Goal: Communication & Community: Share content

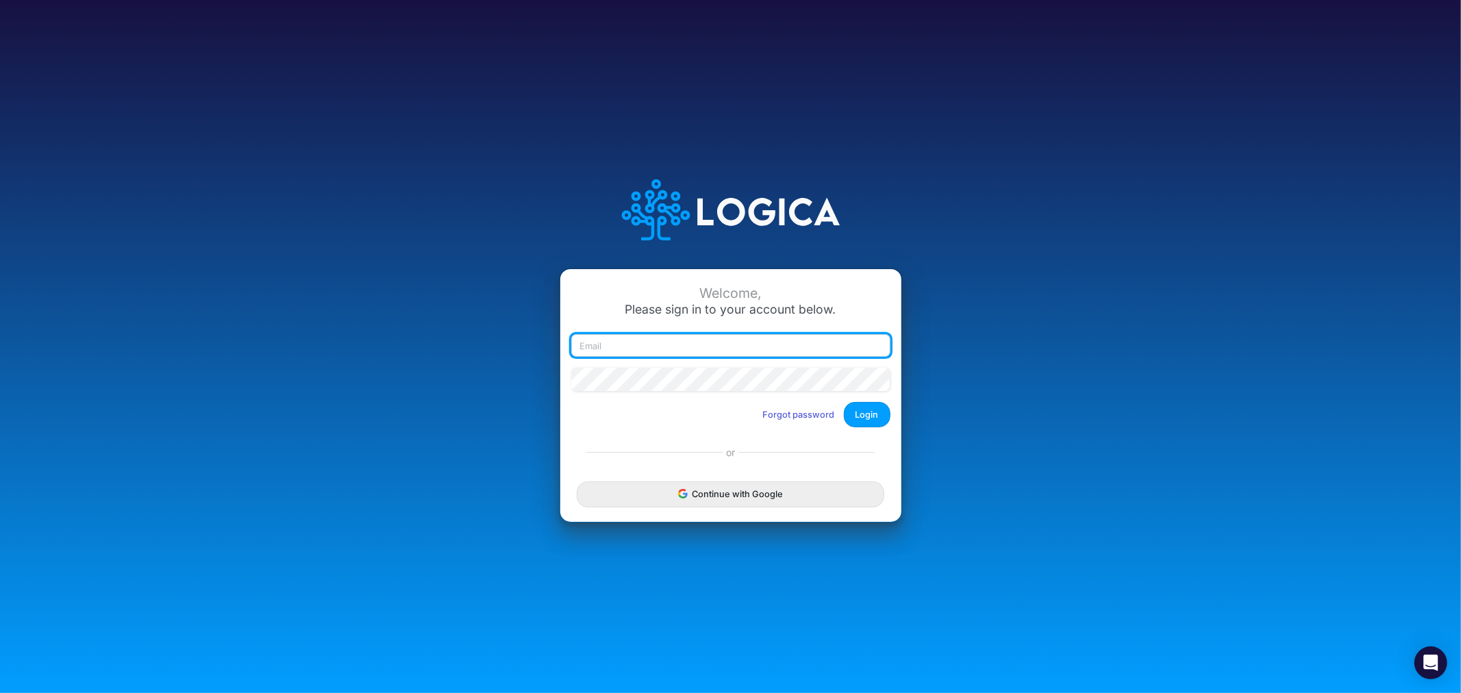
click at [653, 347] on input "email" at bounding box center [730, 345] width 319 height 23
type input "[PERSON_NAME][EMAIL_ADDRESS][PERSON_NAME][DOMAIN_NAME]"
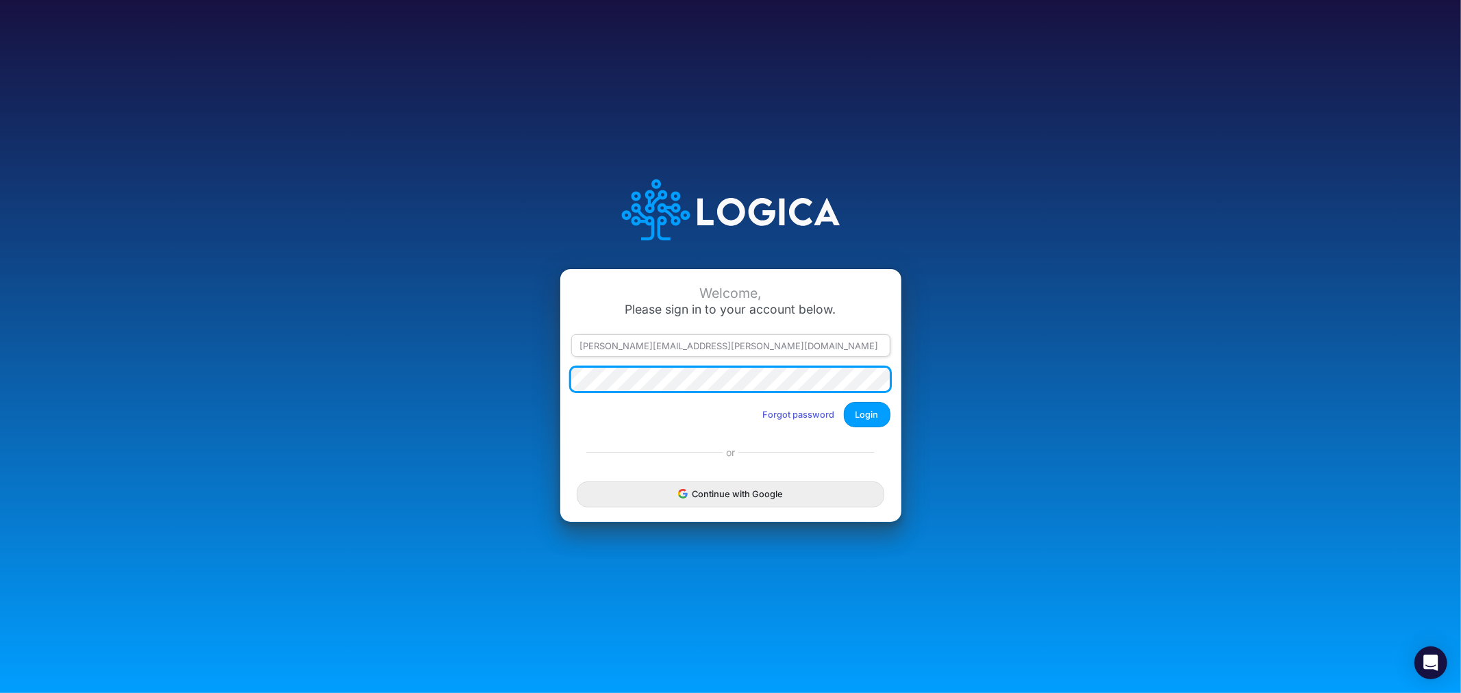
click at [844, 402] on button "Login" at bounding box center [867, 414] width 47 height 25
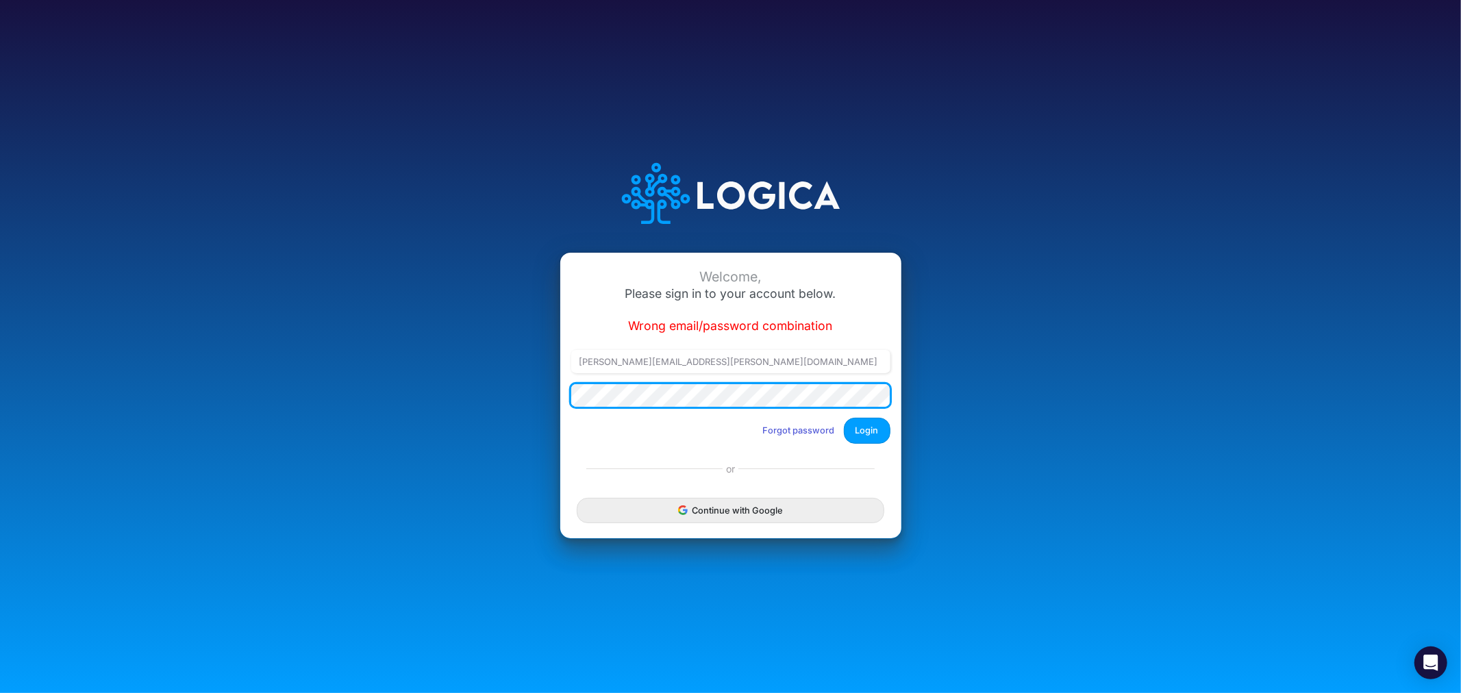
click at [469, 390] on div "Welcome, Please sign in to your account below. Wrong email/password combination…" at bounding box center [731, 346] width 974 height 423
click at [844, 418] on button "Login" at bounding box center [867, 430] width 47 height 25
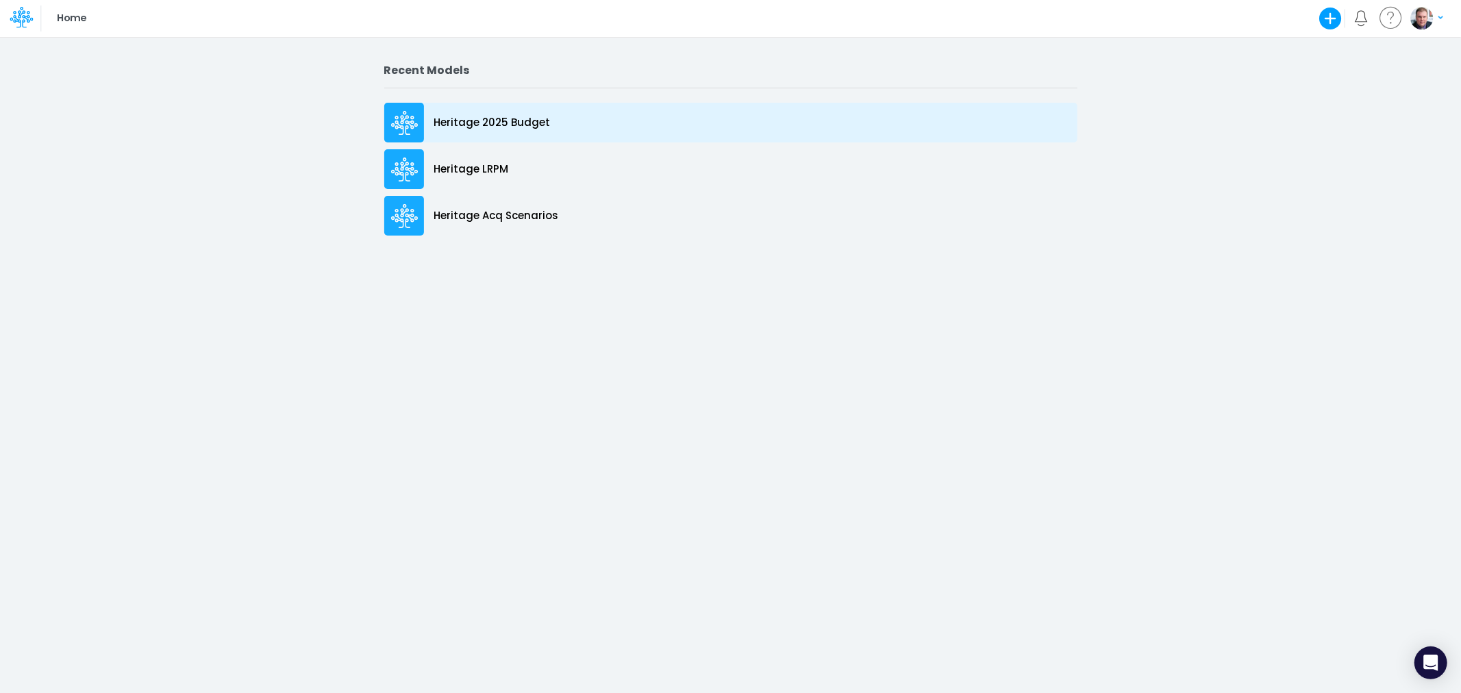
click at [481, 115] on p "Heritage 2025 Budget" at bounding box center [492, 123] width 116 height 16
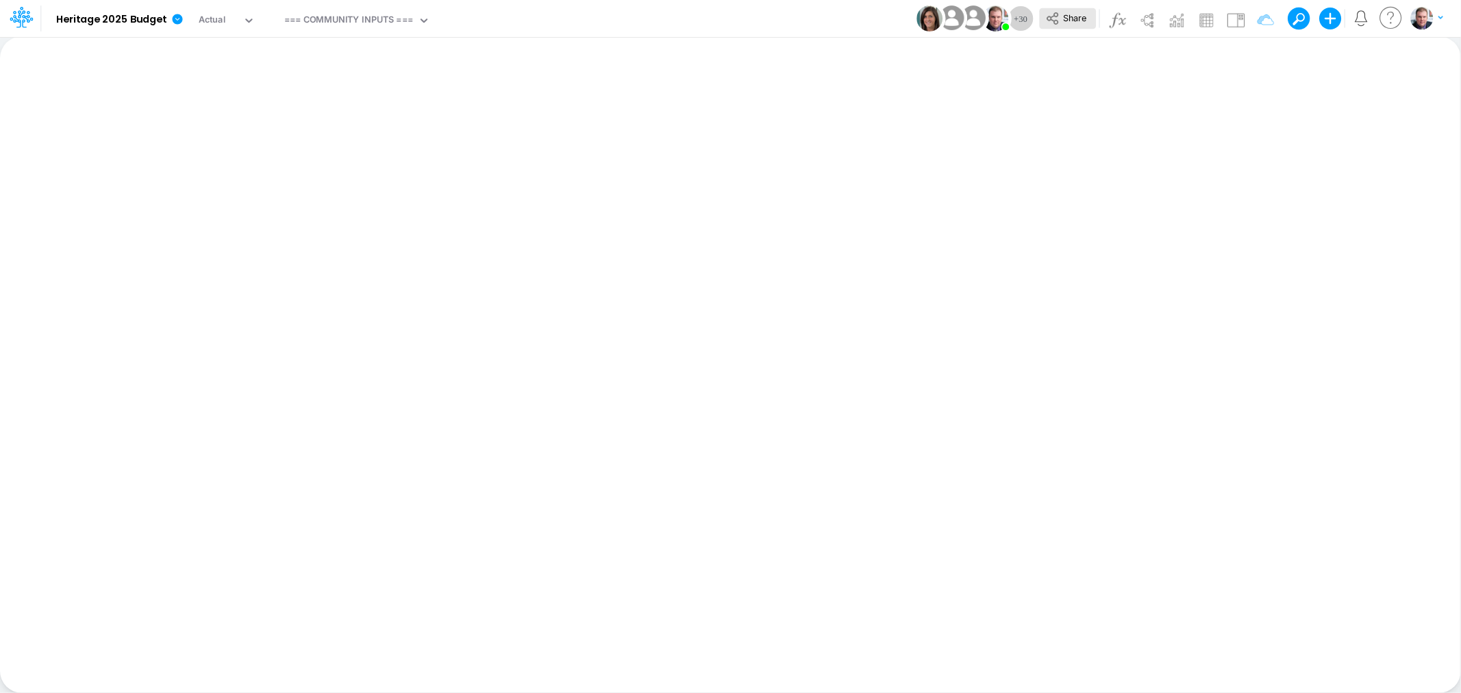
click at [1075, 14] on span "Share" at bounding box center [1074, 17] width 23 height 10
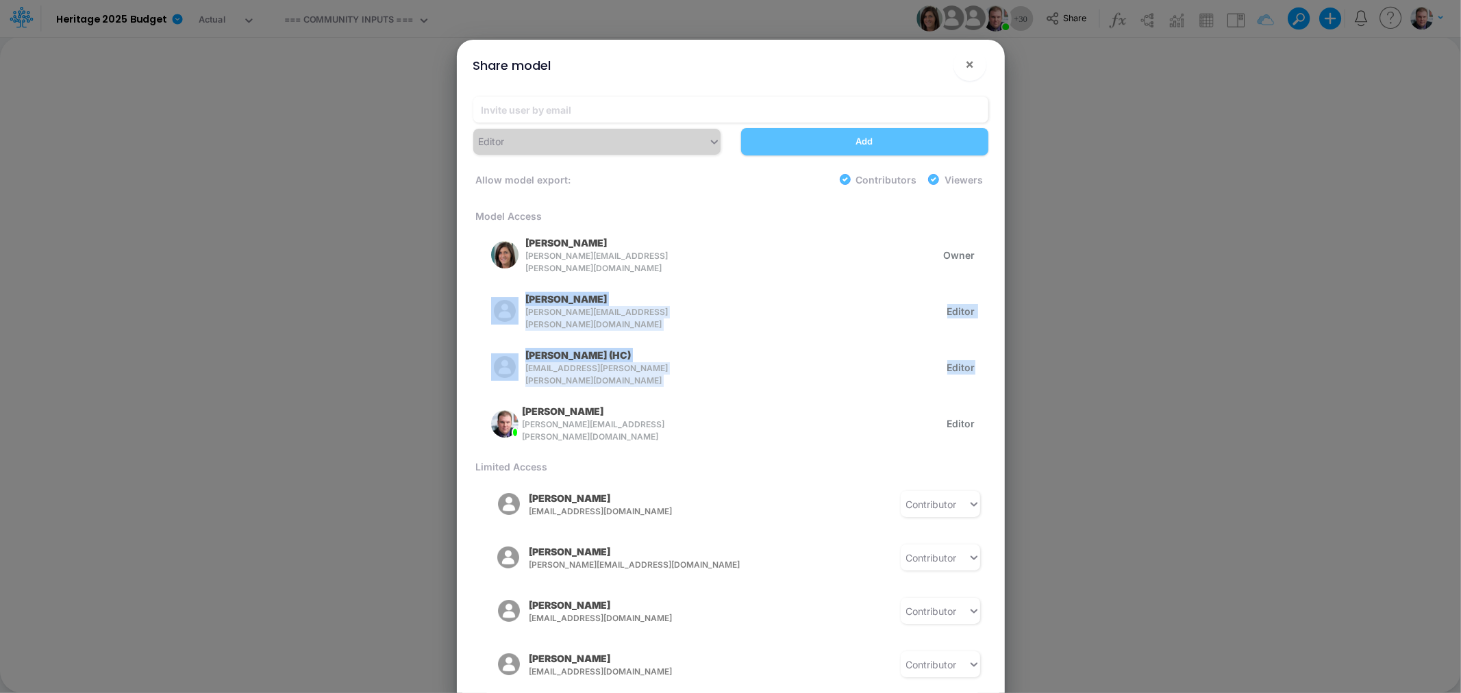
drag, startPoint x: 981, startPoint y: 254, endPoint x: 983, endPoint y: 341, distance: 87.0
click at [983, 341] on div "Model Access [PERSON_NAME] [PERSON_NAME][EMAIL_ADDRESS][PERSON_NAME][DOMAIN_NAM…" at bounding box center [730, 451] width 515 height 485
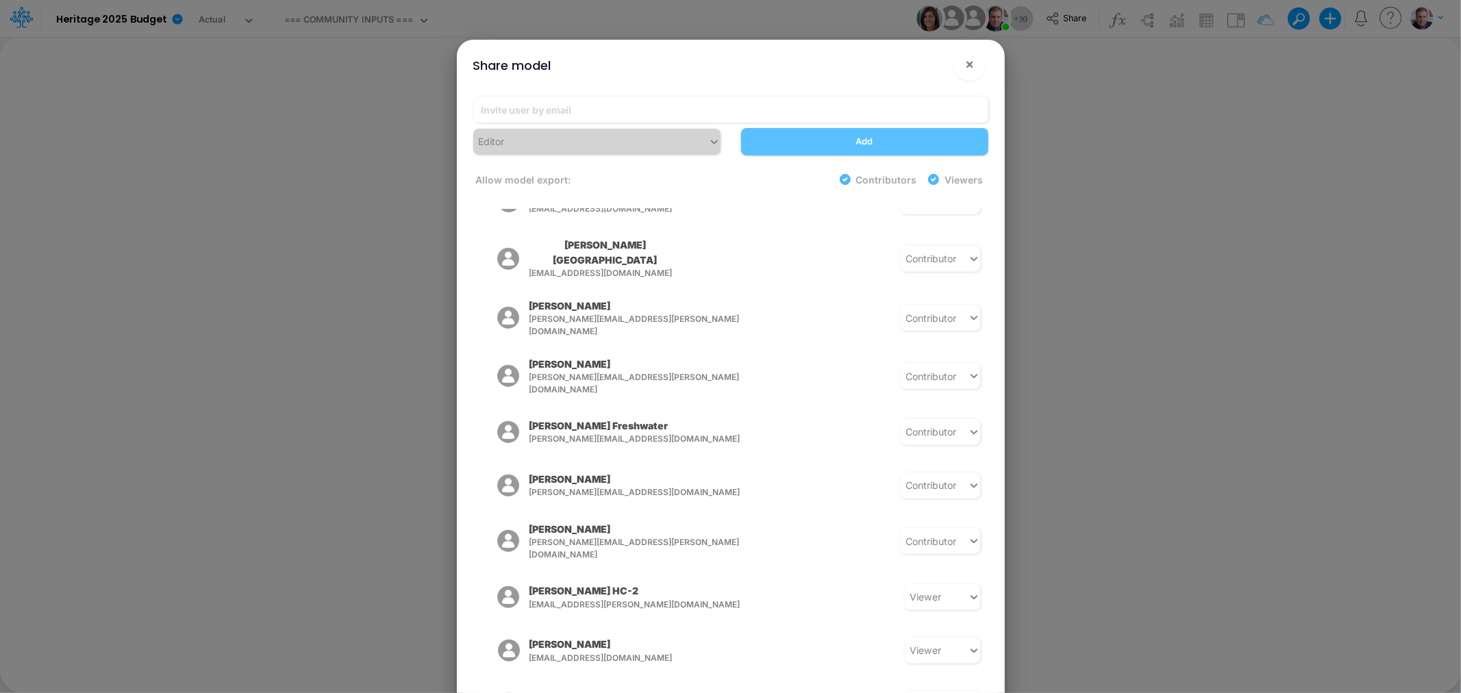
scroll to position [1159, 0]
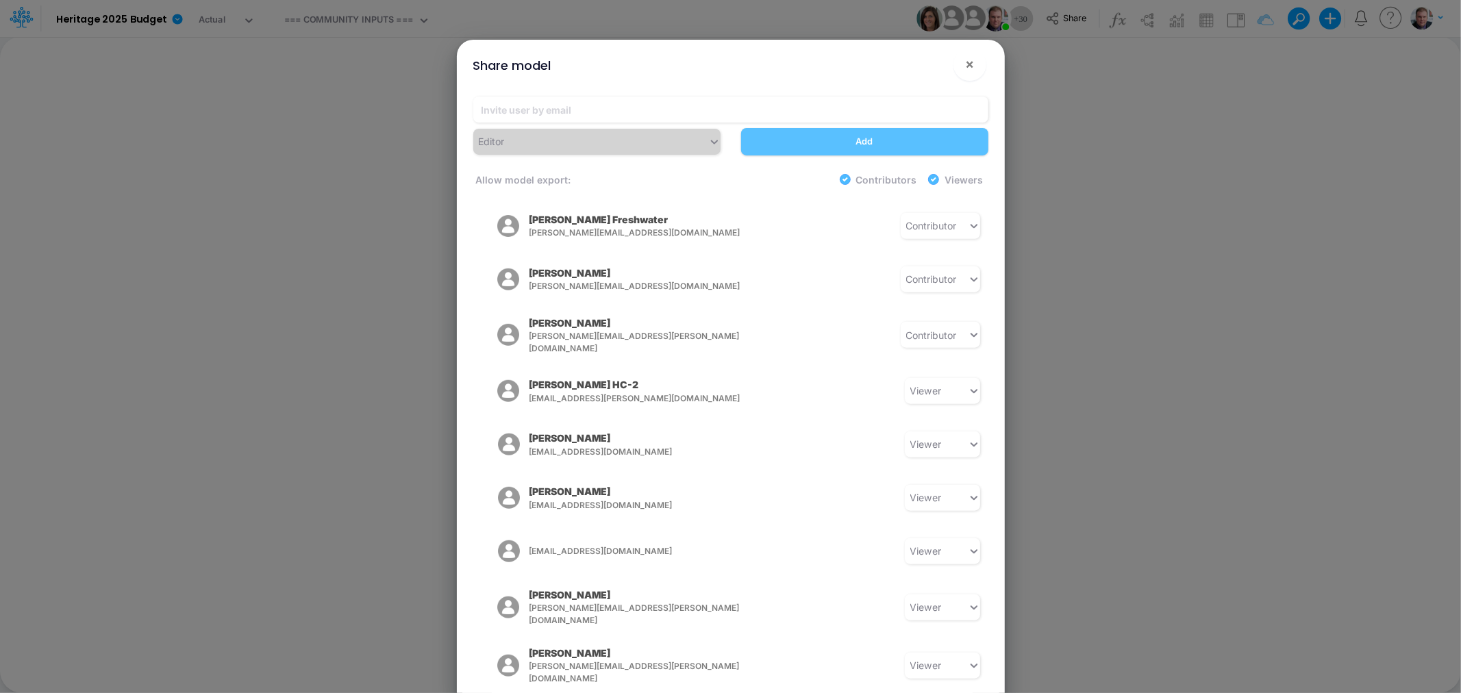
drag, startPoint x: 1155, startPoint y: 173, endPoint x: 1009, endPoint y: 587, distance: 438.8
click at [1155, 173] on div "Share model × Editor Add Allow model export: Contributors Viewers Model Access …" at bounding box center [730, 346] width 1461 height 693
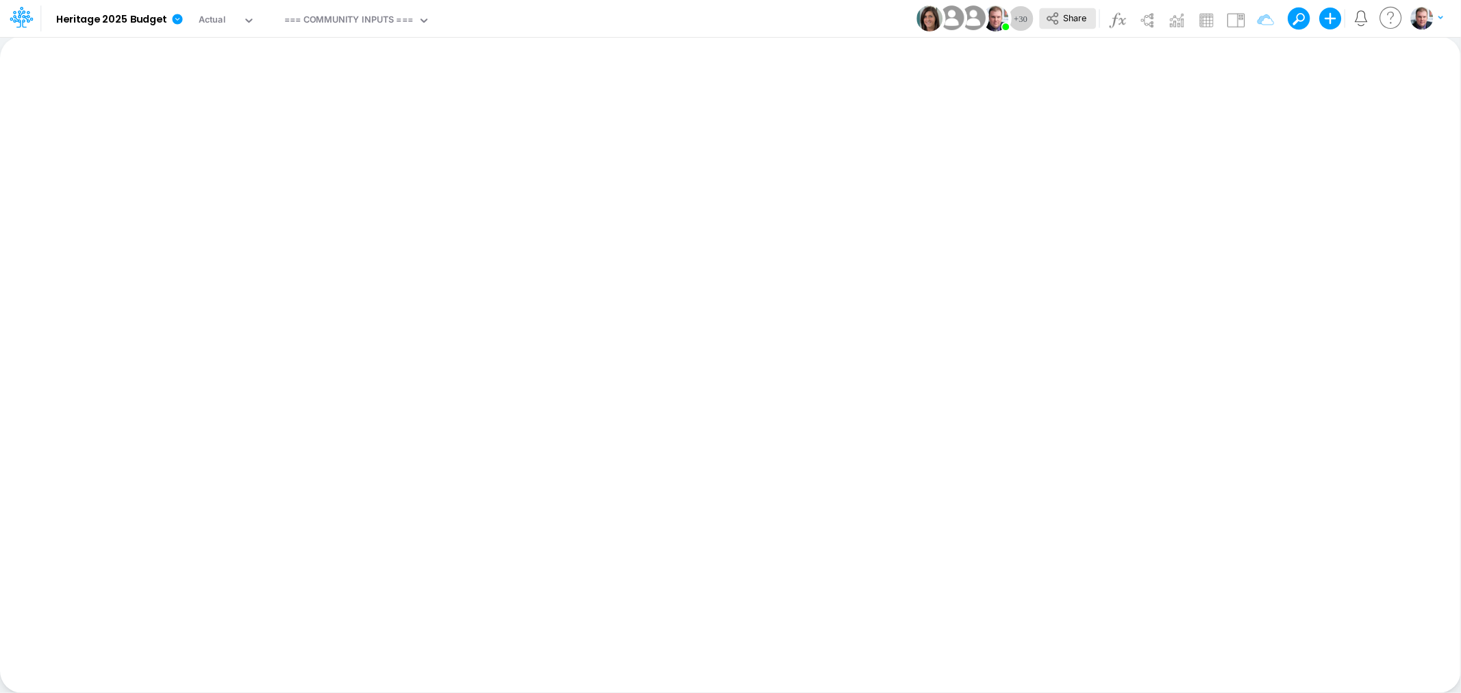
click at [1070, 16] on span "Share" at bounding box center [1074, 17] width 23 height 10
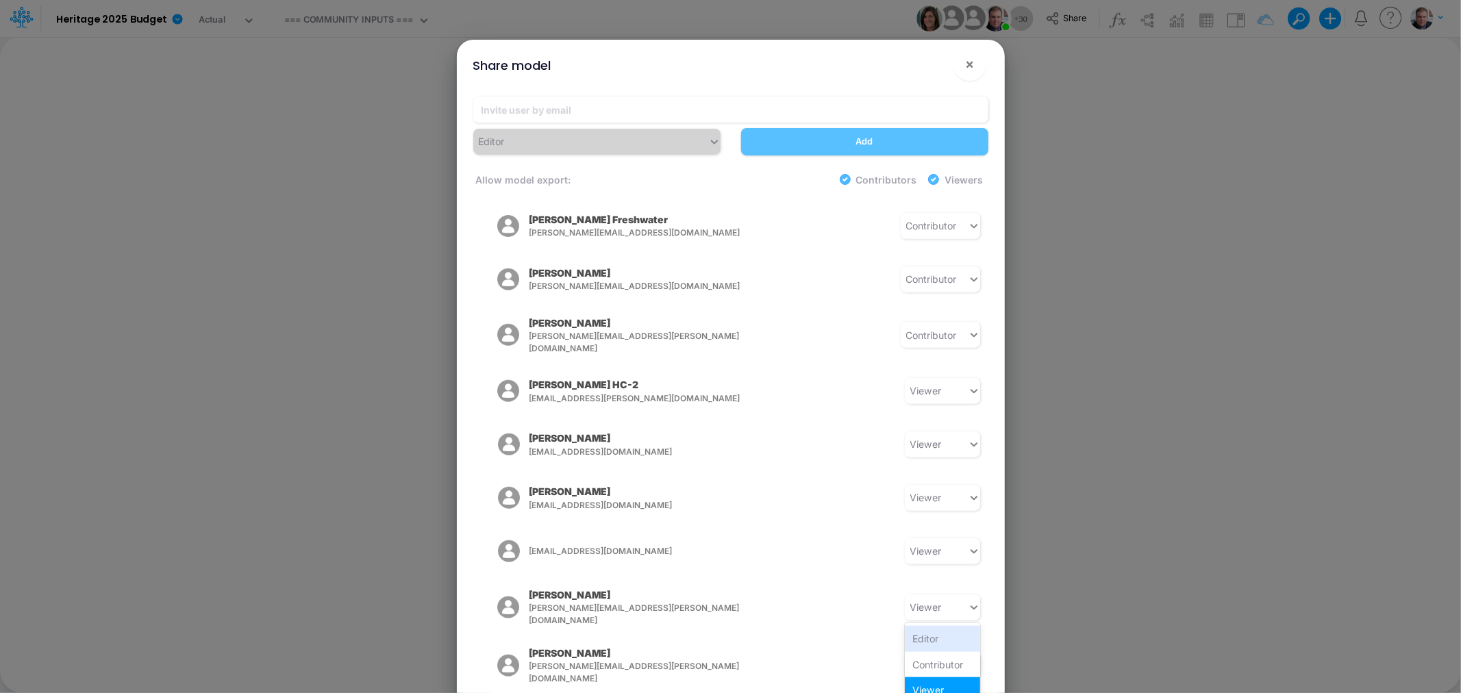
click at [926, 652] on div "Contributor" at bounding box center [942, 664] width 75 height 25
click at [1029, 599] on div "Share model × Editor Add Allow model export: Contributors Viewers Model Access …" at bounding box center [730, 346] width 1461 height 693
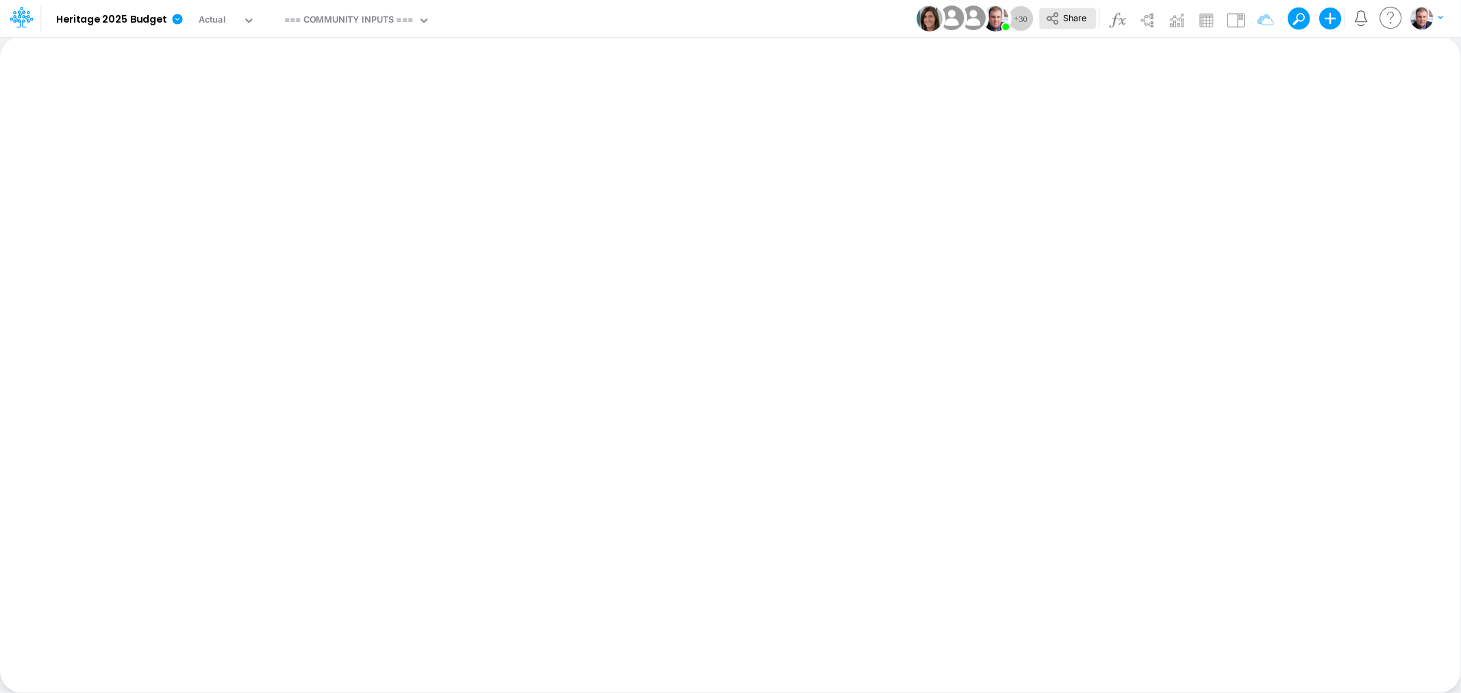
click at [1053, 12] on icon at bounding box center [1052, 18] width 15 height 15
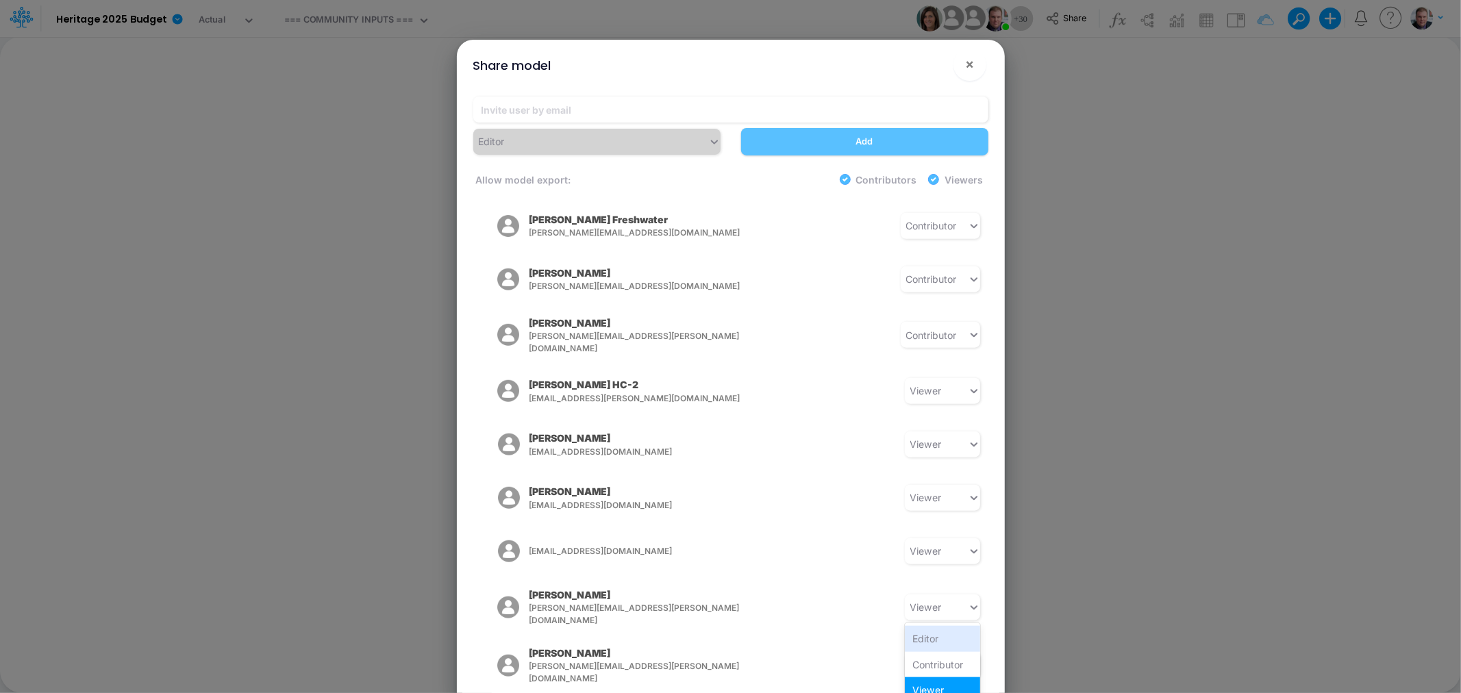
click at [942, 652] on div "Contributor" at bounding box center [942, 664] width 75 height 25
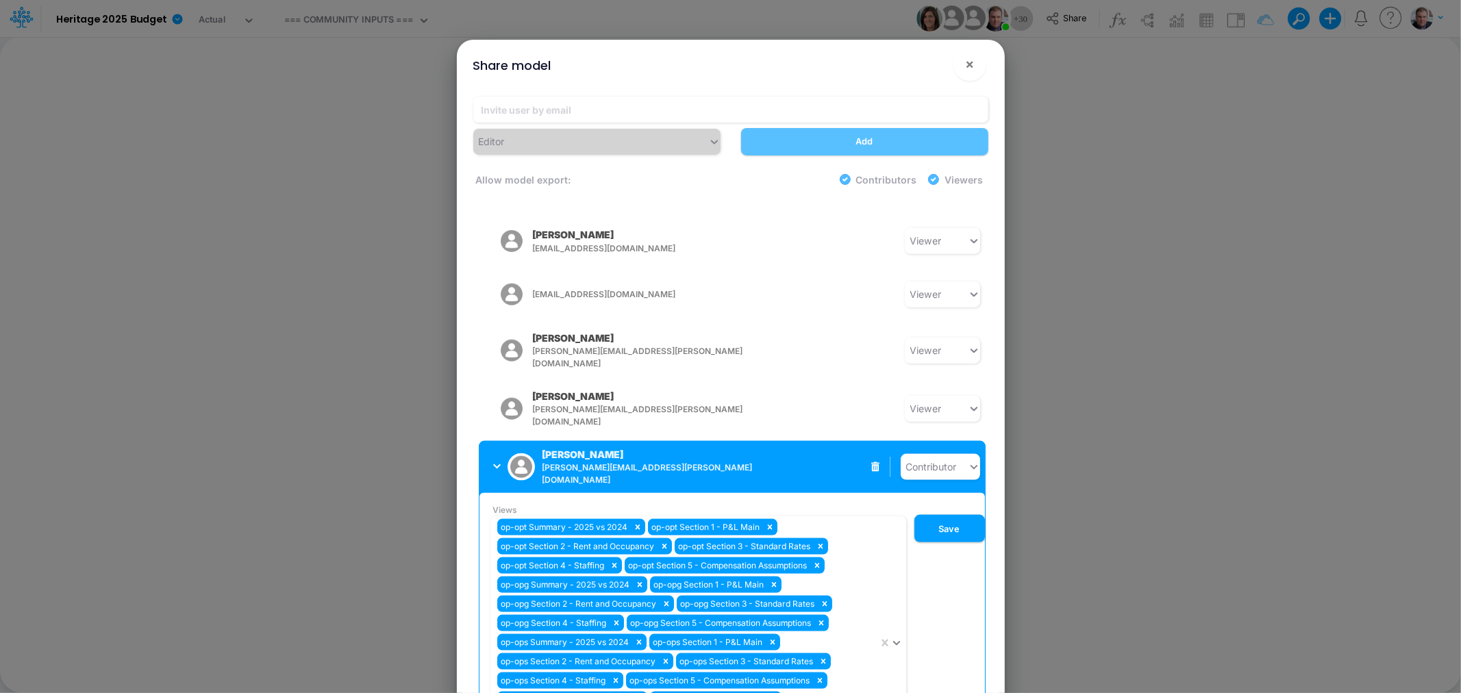
scroll to position [1488, 0]
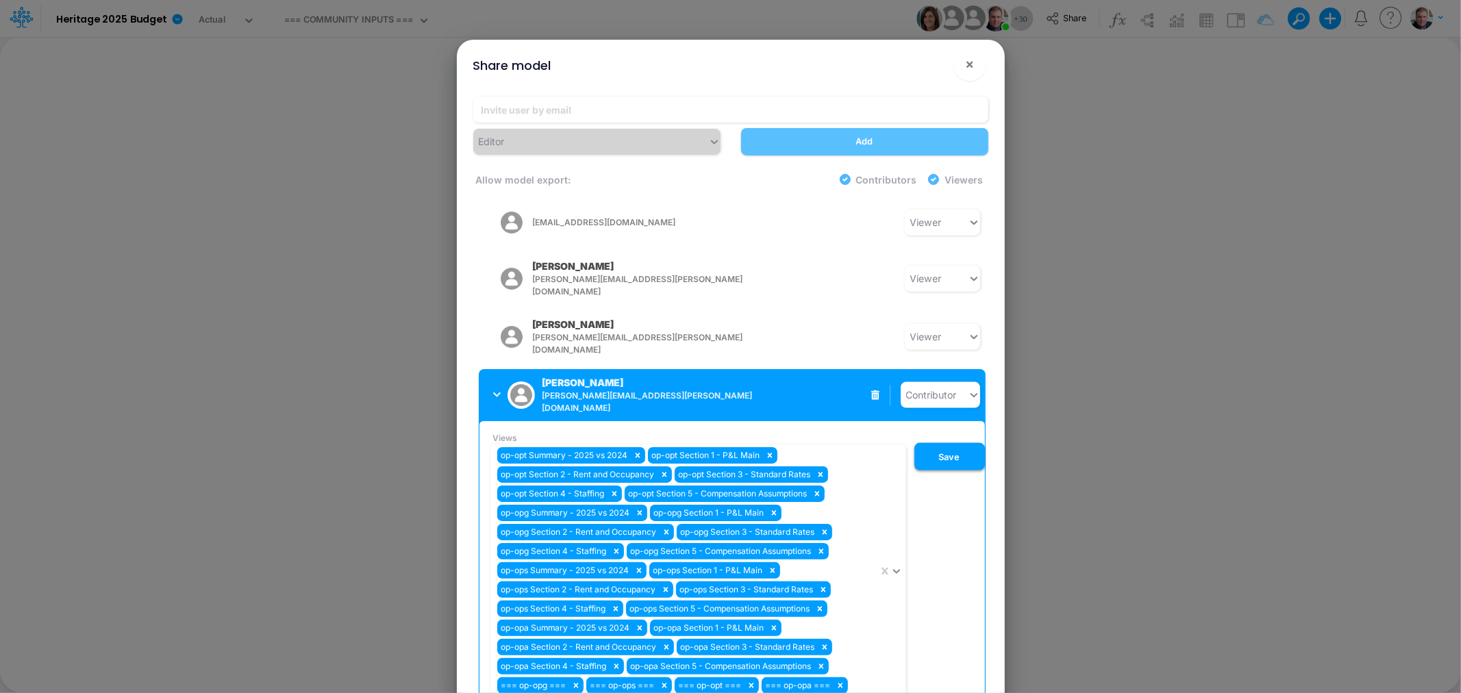
click at [950, 443] on button "Save" at bounding box center [949, 456] width 71 height 27
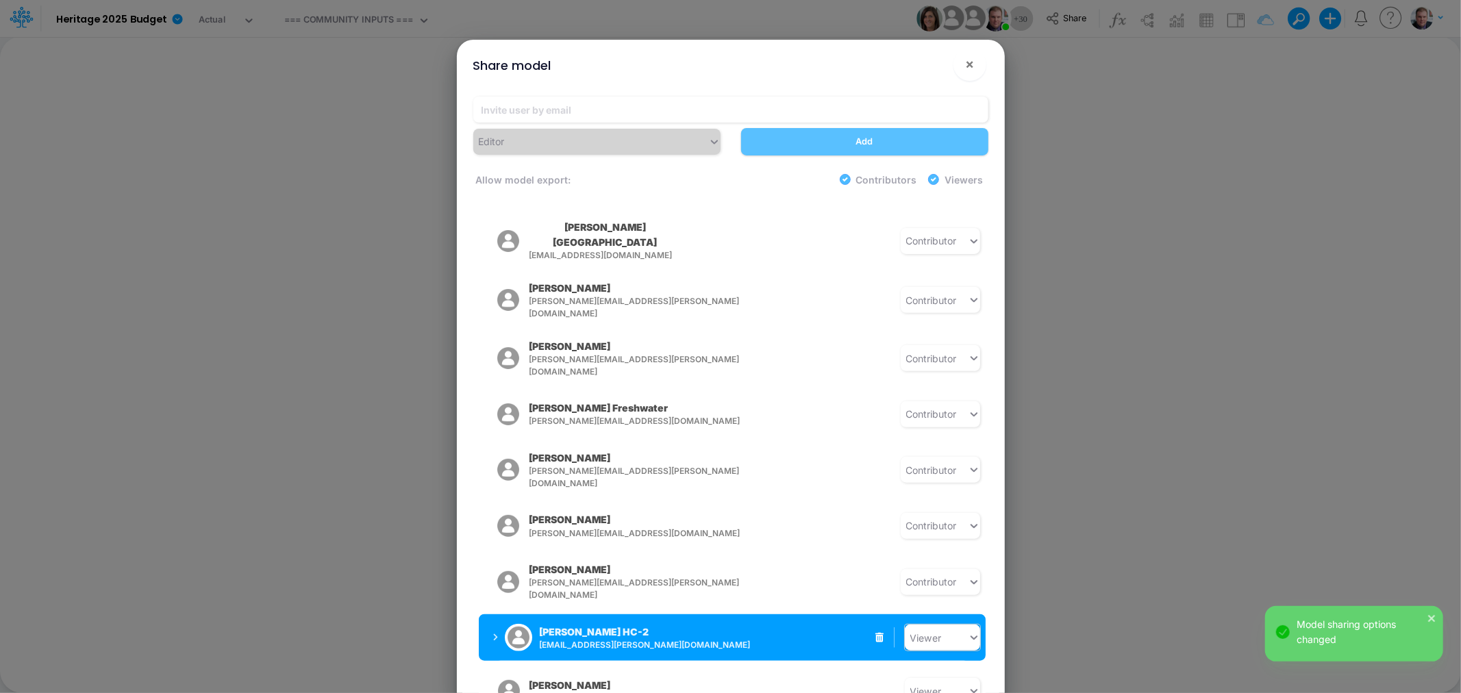
scroll to position [1007, 0]
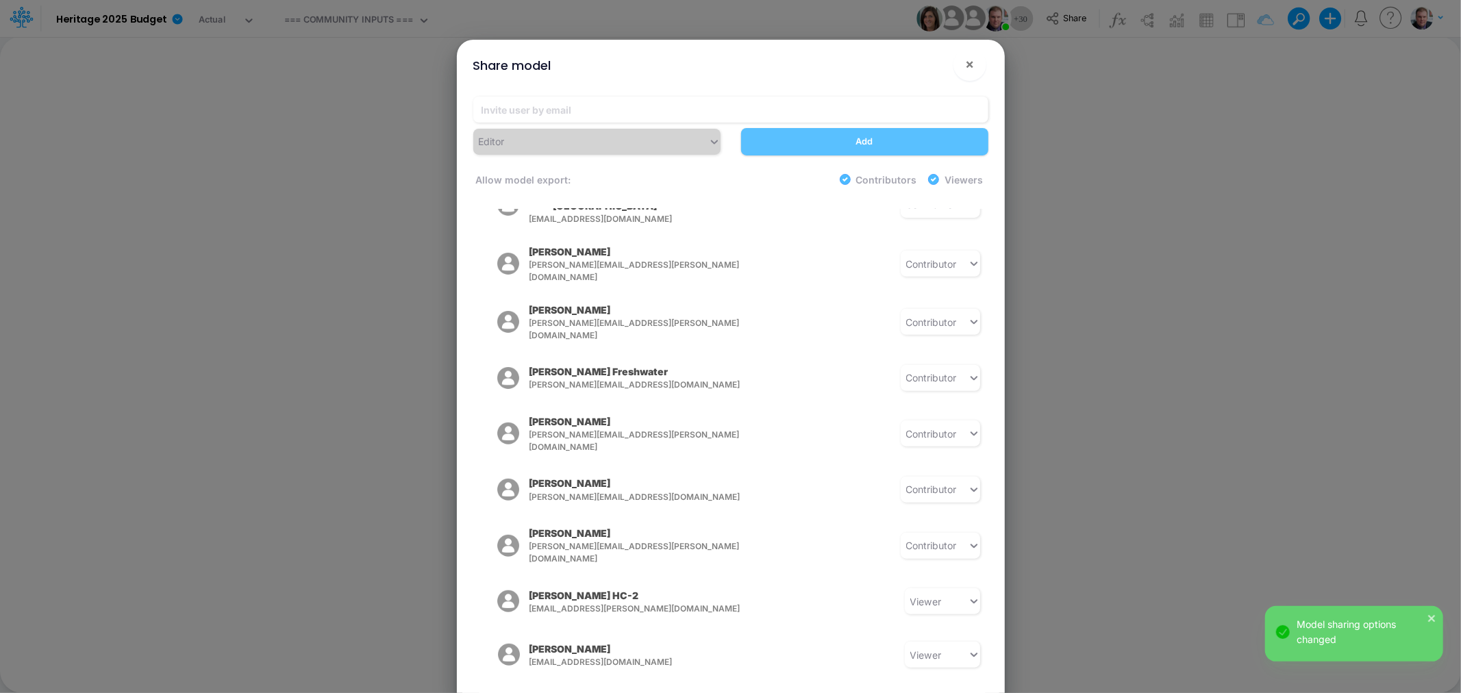
click at [740, 412] on div "[PERSON_NAME] [PERSON_NAME][EMAIL_ADDRESS][PERSON_NAME][DOMAIN_NAME] Contributor" at bounding box center [732, 433] width 507 height 51
click at [972, 66] on span "×" at bounding box center [969, 63] width 9 height 16
